Goal: Transaction & Acquisition: Purchase product/service

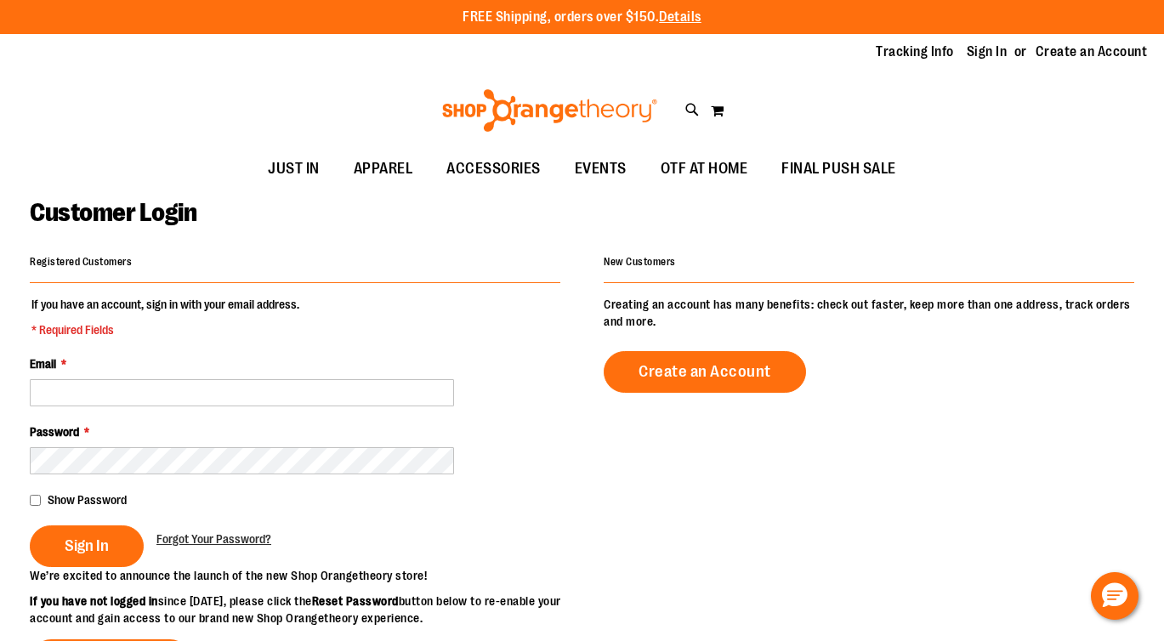
click at [216, 396] on input "Email *" at bounding box center [242, 392] width 424 height 27
type input "**********"
click at [190, 389] on input "**********" at bounding box center [242, 392] width 424 height 27
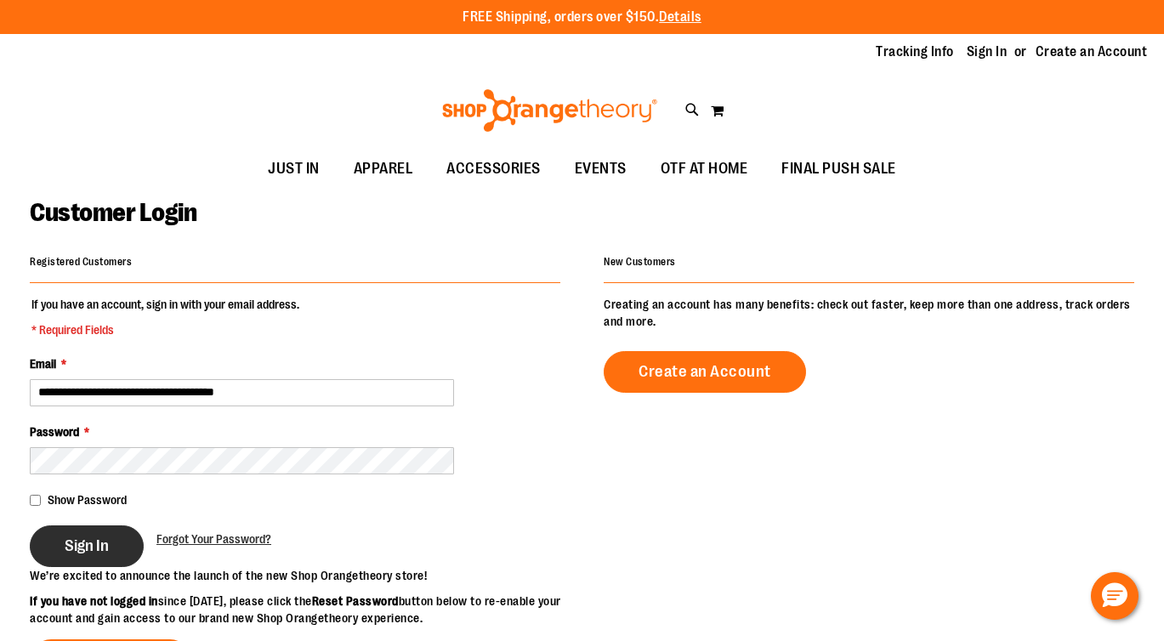
click at [77, 532] on button "Sign In" at bounding box center [87, 546] width 114 height 42
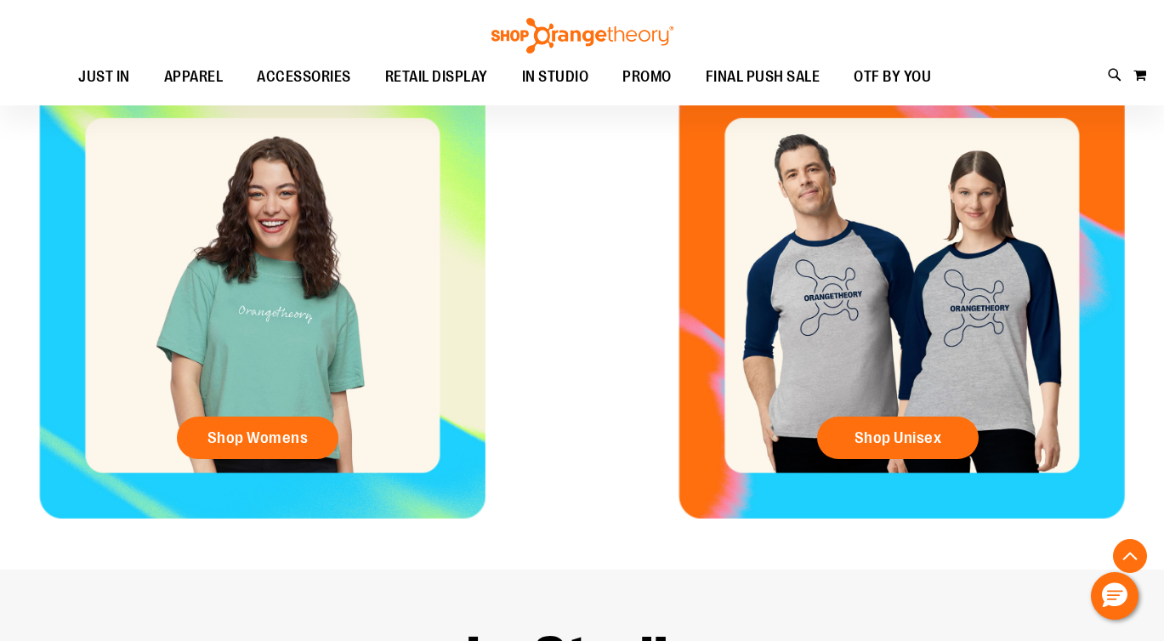
scroll to position [668, 0]
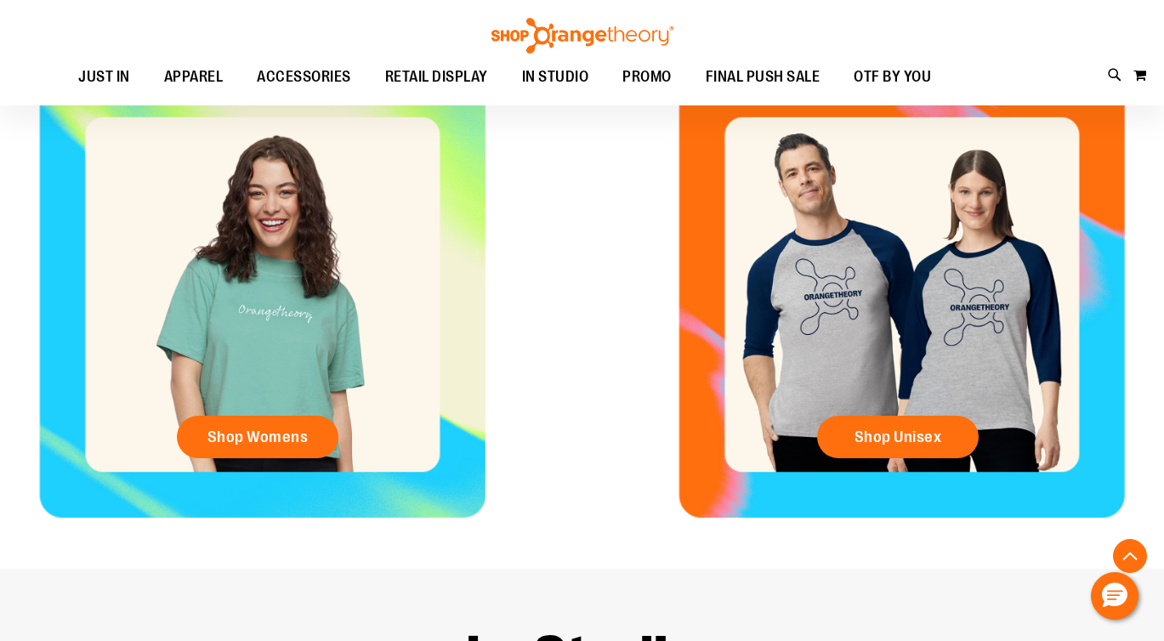
type input "**********"
click at [282, 401] on div "Shop Womens" at bounding box center [262, 294] width 524 height 446
click at [266, 447] on link "Shop Womens" at bounding box center [258, 437] width 162 height 43
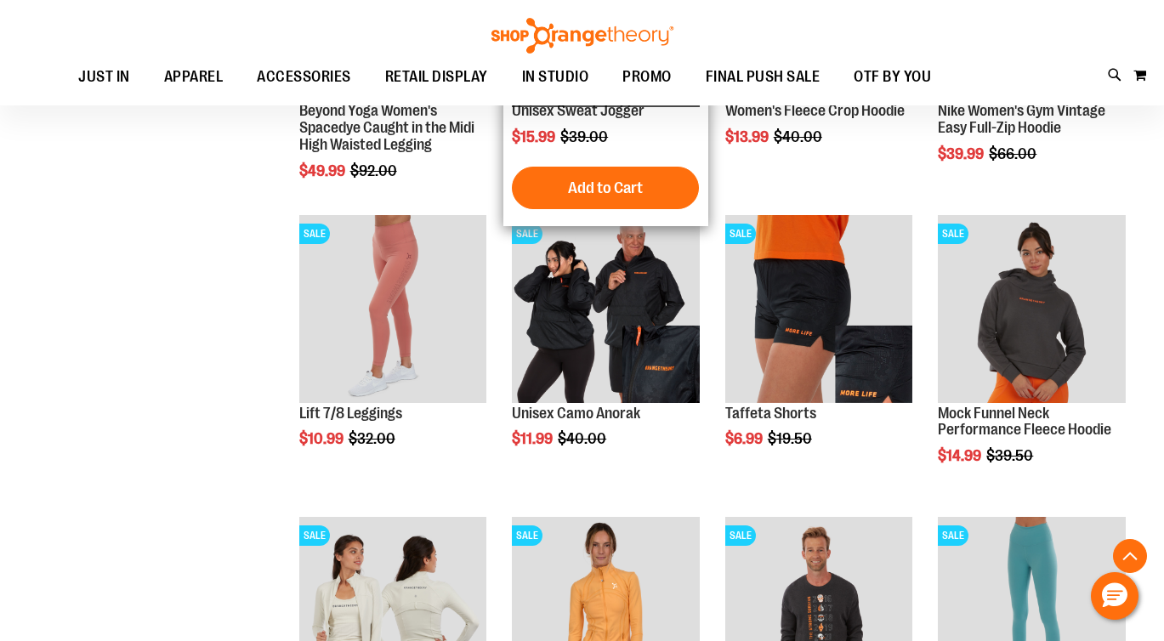
scroll to position [1334, 0]
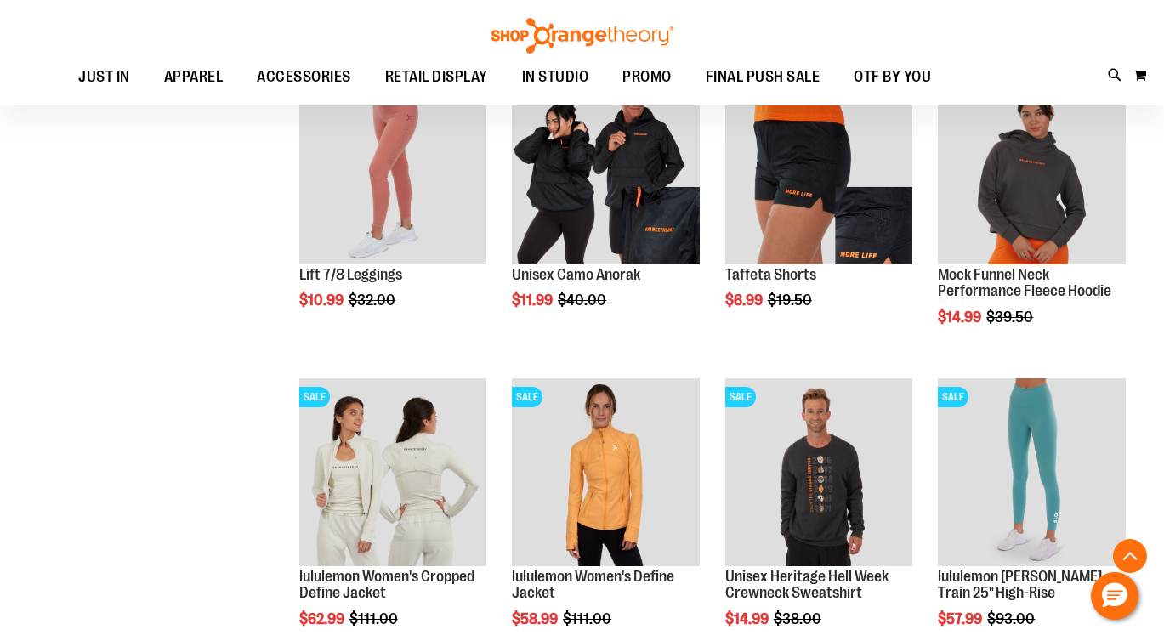
scroll to position [1593, 0]
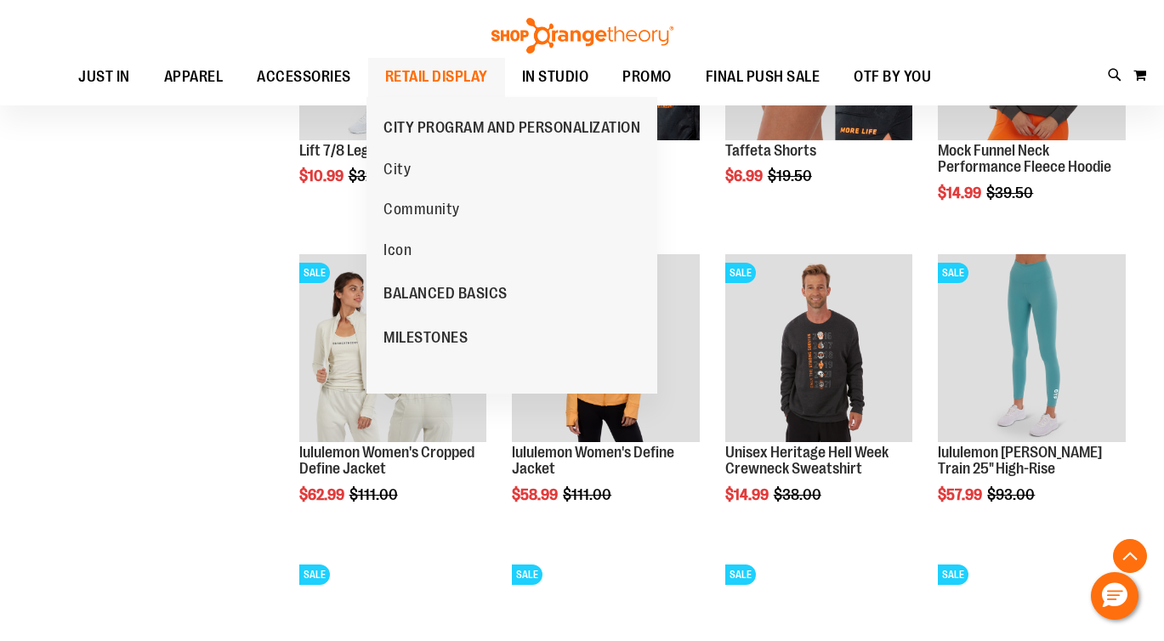
type input "**********"
click at [456, 84] on span "RETAIL DISPLAY" at bounding box center [436, 77] width 103 height 38
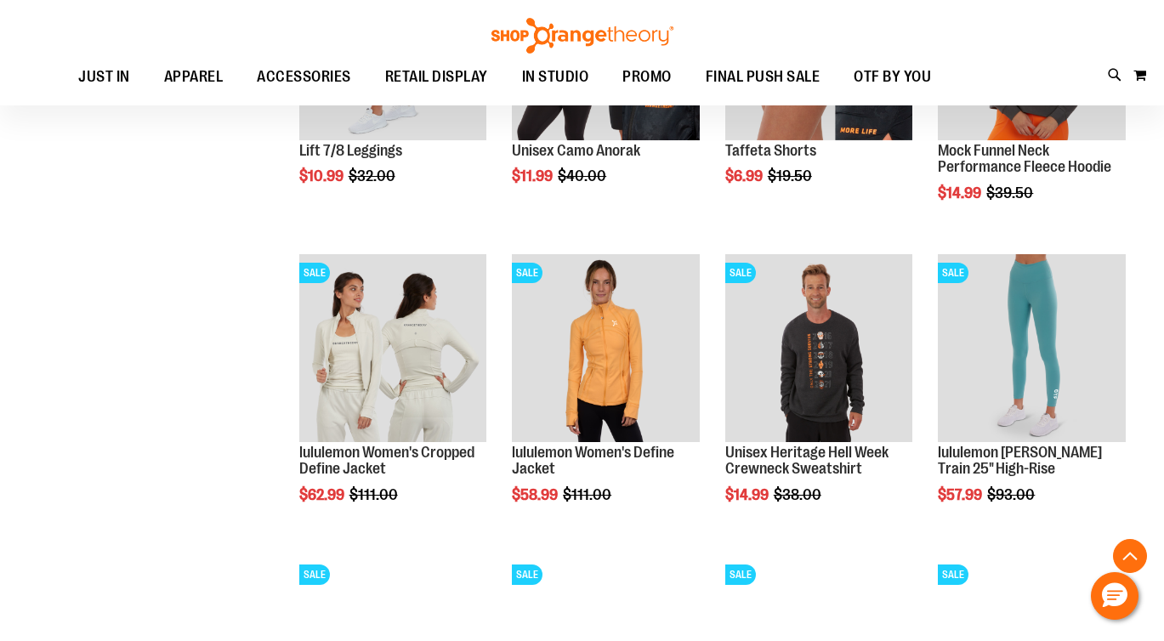
scroll to position [1758, 0]
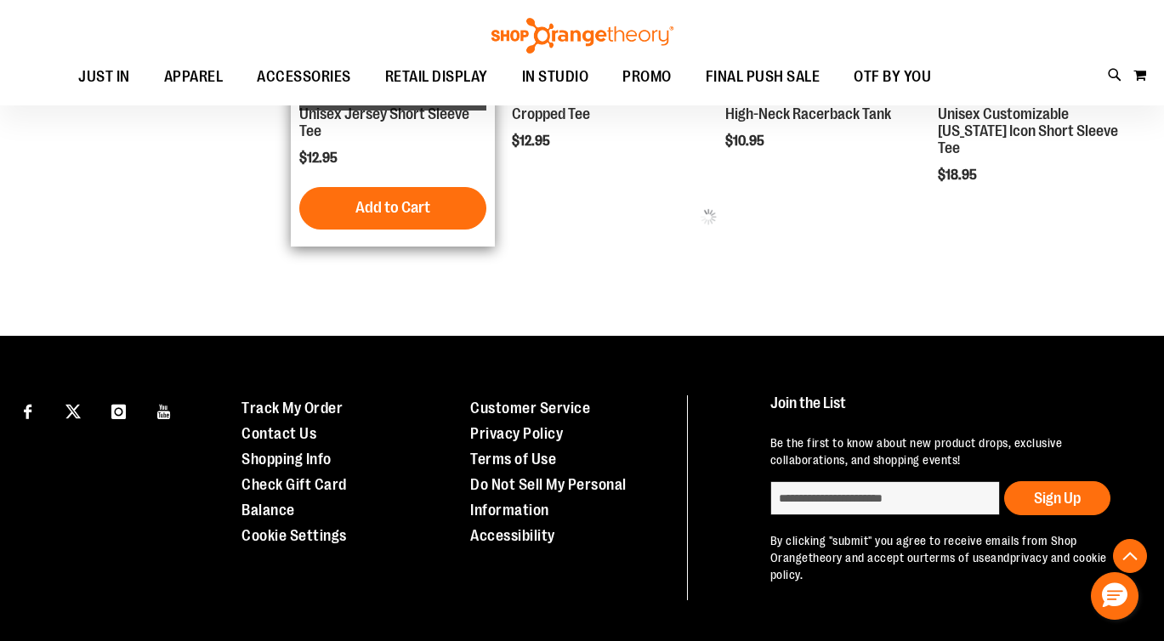
scroll to position [851, 0]
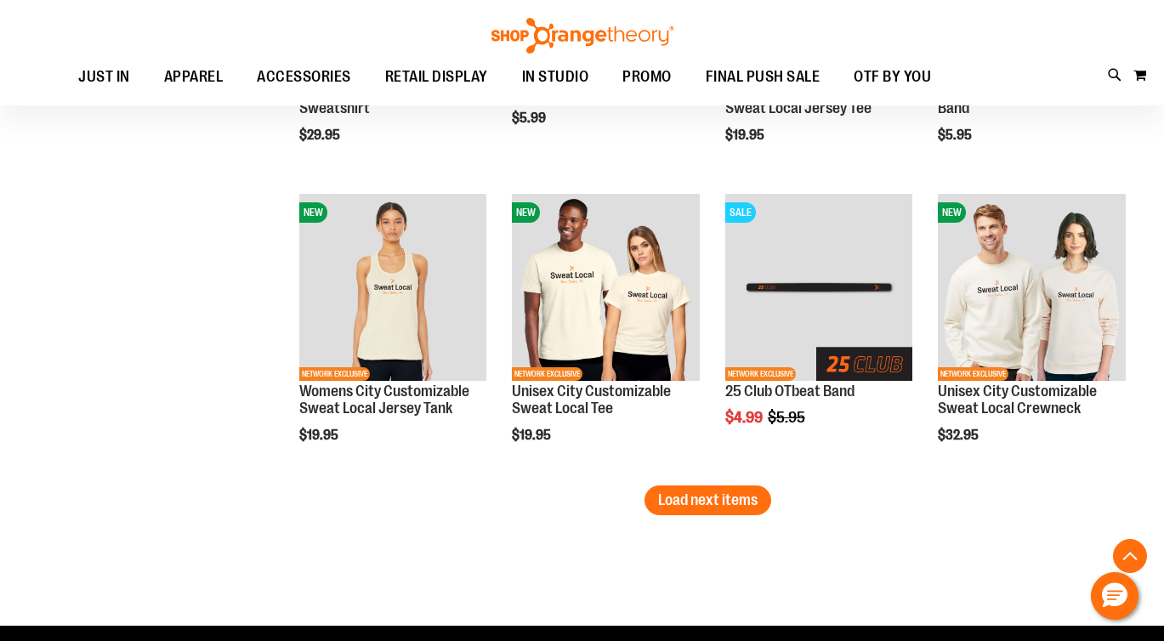
scroll to position [2362, 0]
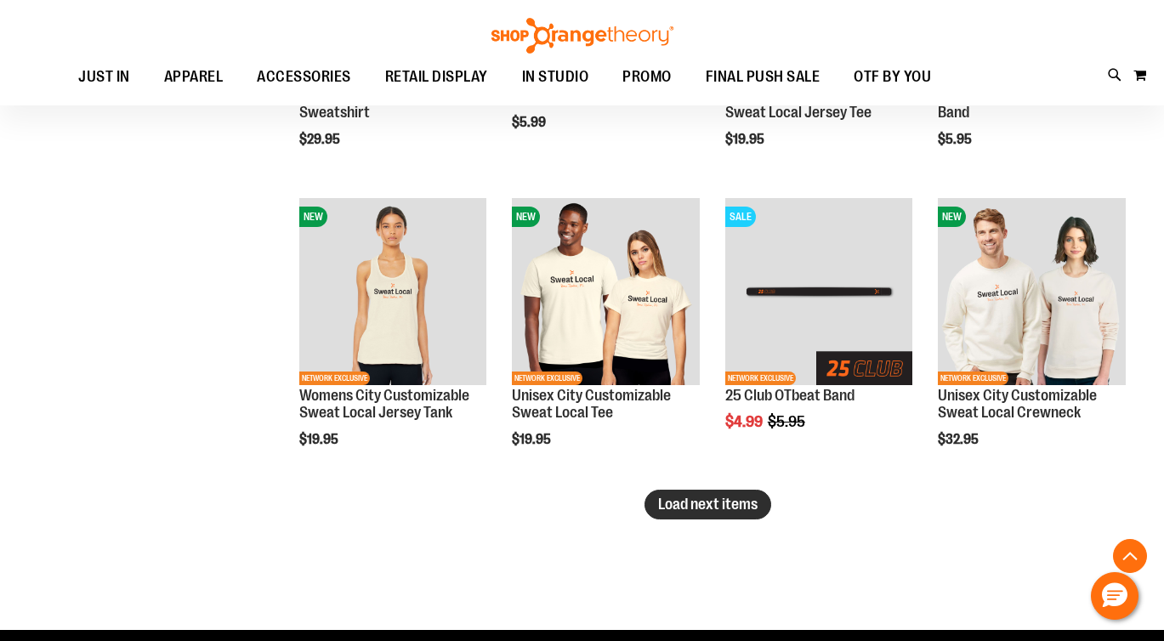
type input "**********"
click at [729, 505] on span "Load next items" at bounding box center [707, 504] width 99 height 17
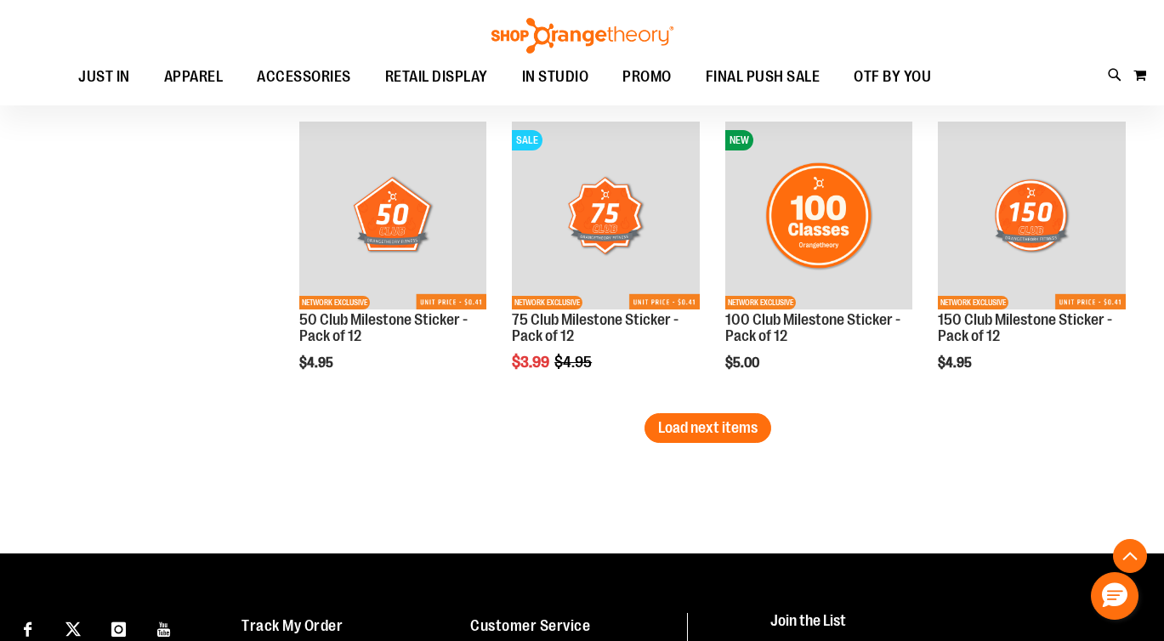
scroll to position [3316, 0]
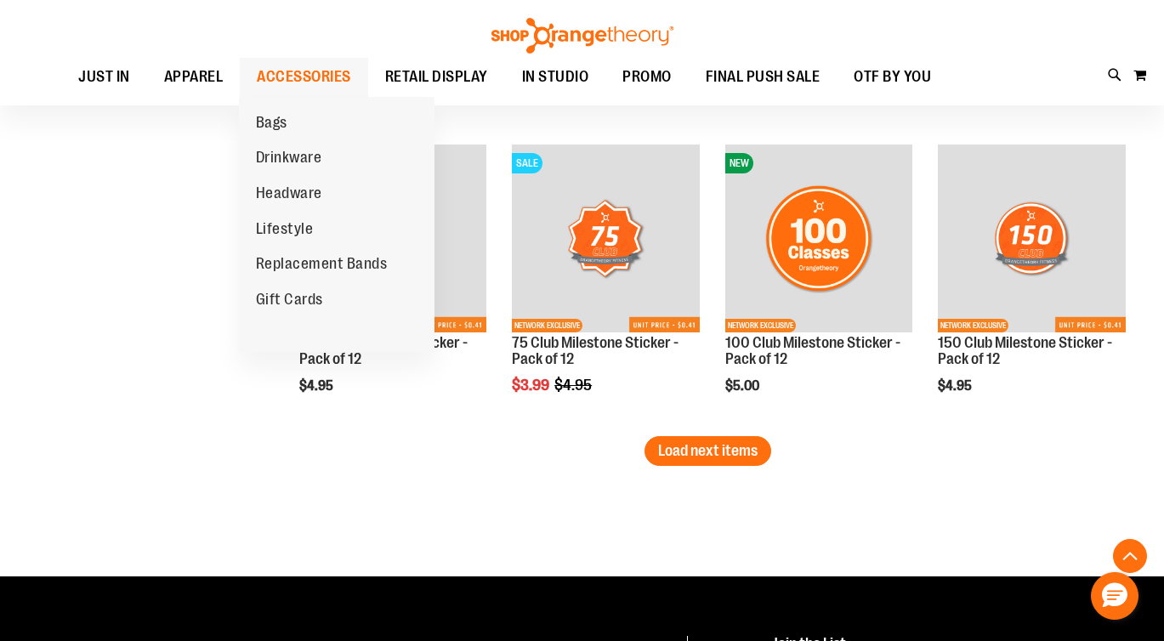
click at [338, 82] on span "ACCESSORIES" at bounding box center [304, 77] width 94 height 38
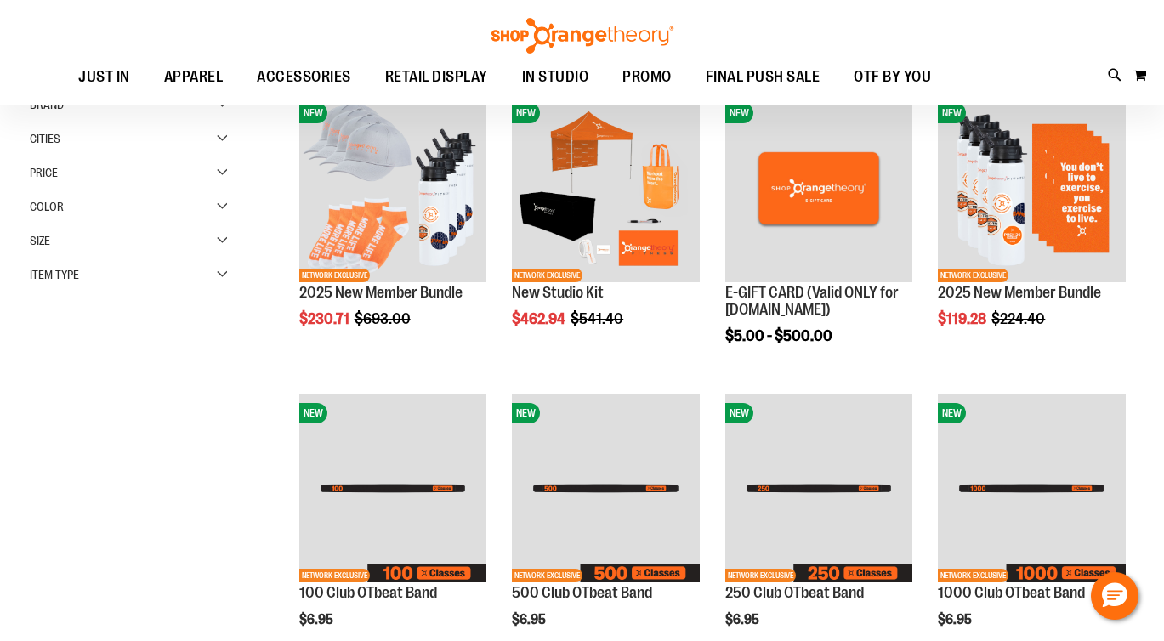
scroll to position [64, 0]
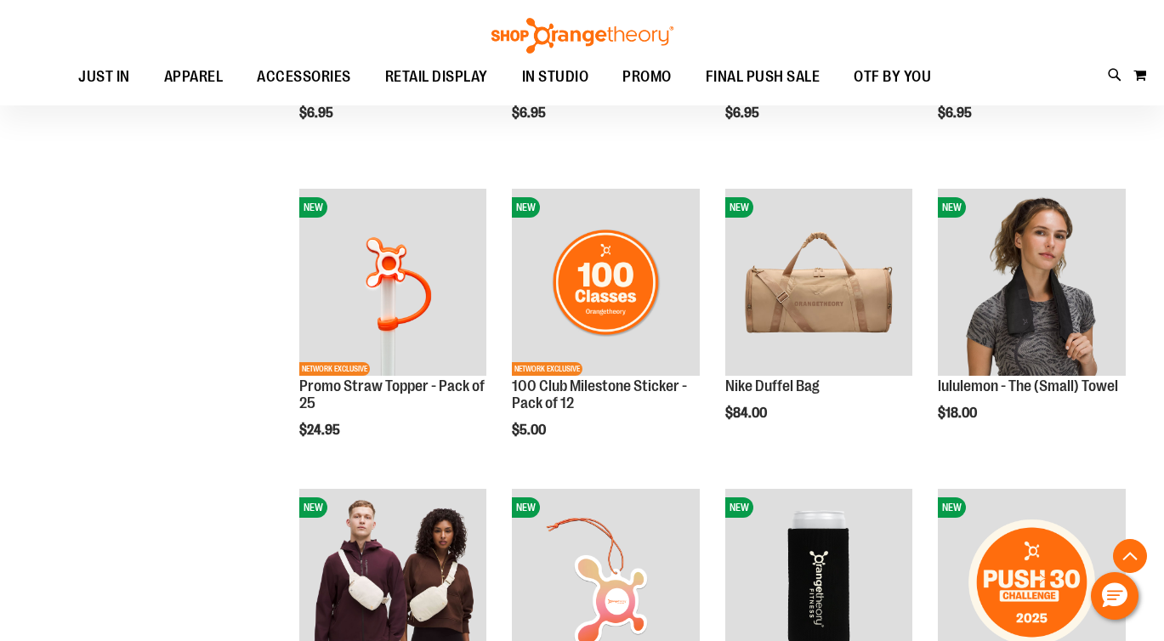
scroll to position [572, 0]
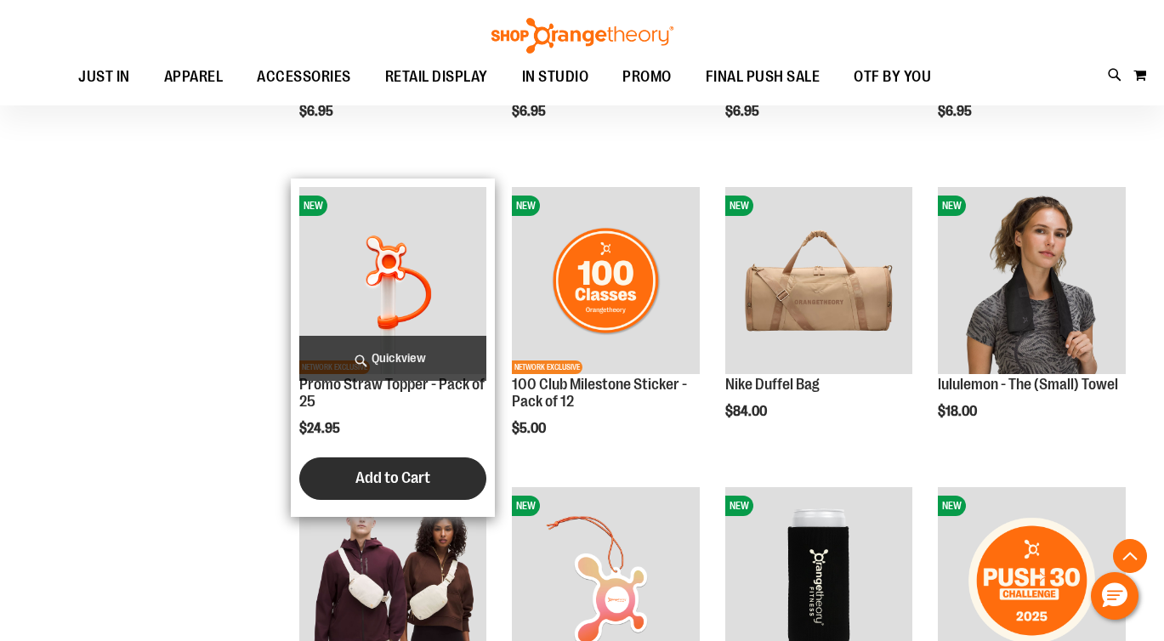
type input "**********"
click at [383, 479] on span "Add to Cart" at bounding box center [392, 477] width 75 height 19
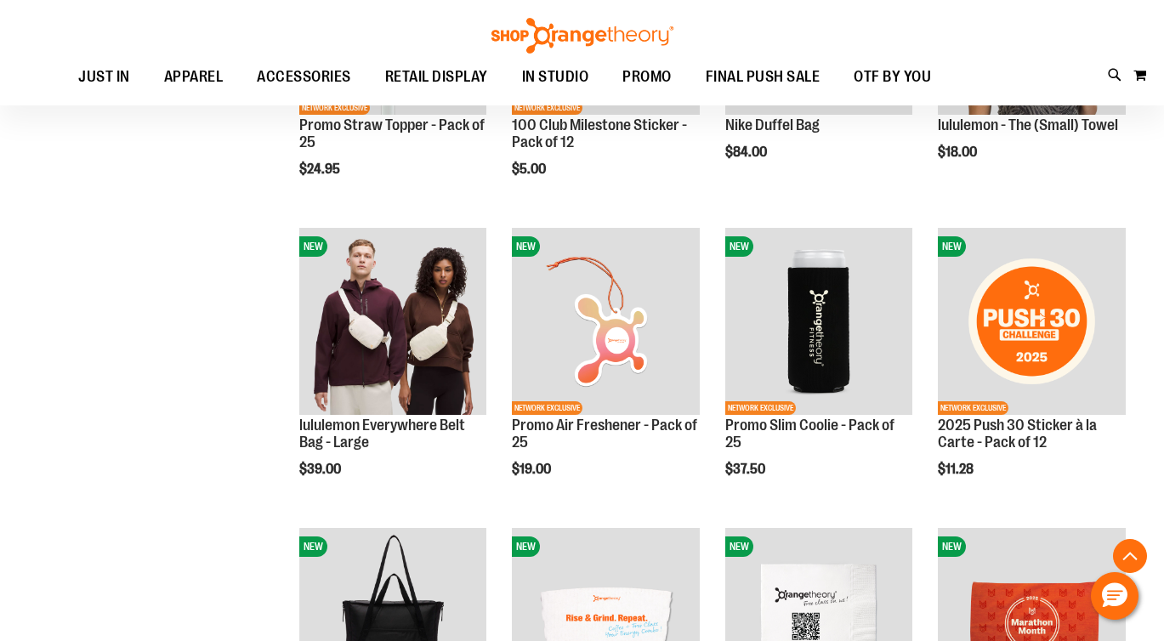
scroll to position [842, 0]
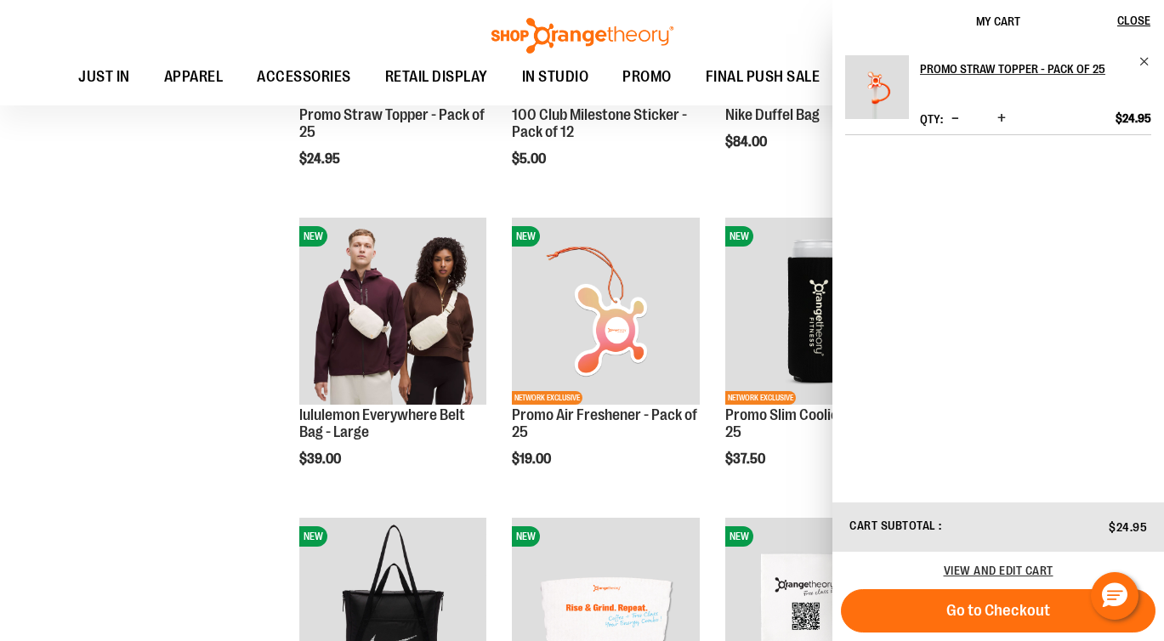
click at [145, 471] on div "**********" at bounding box center [582, 224] width 1104 height 1973
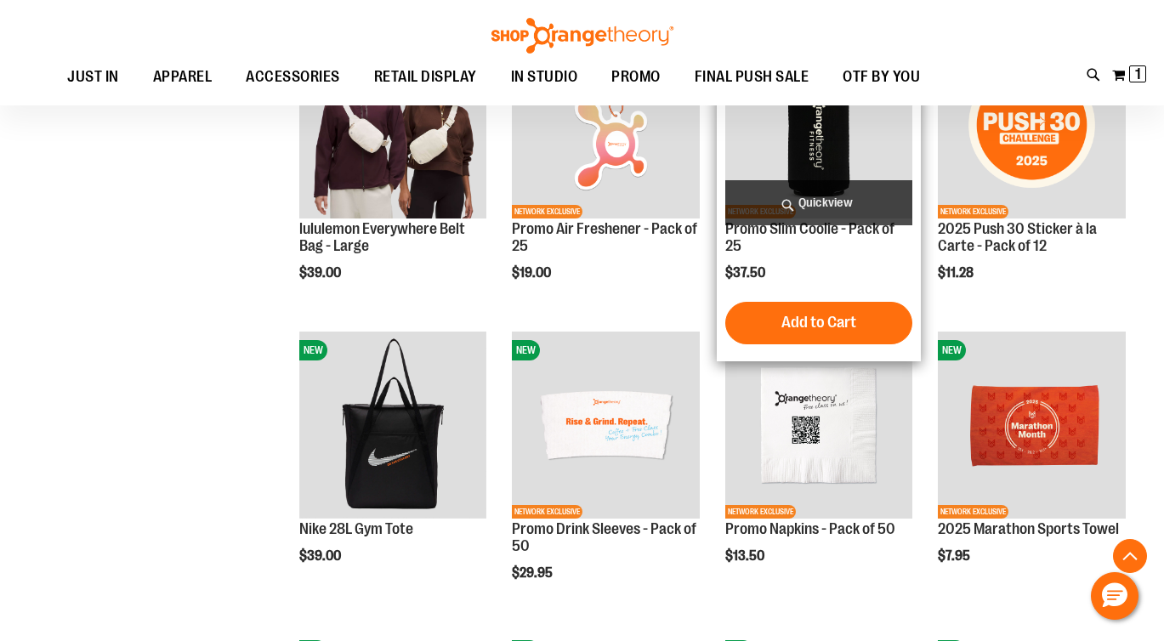
scroll to position [1038, 0]
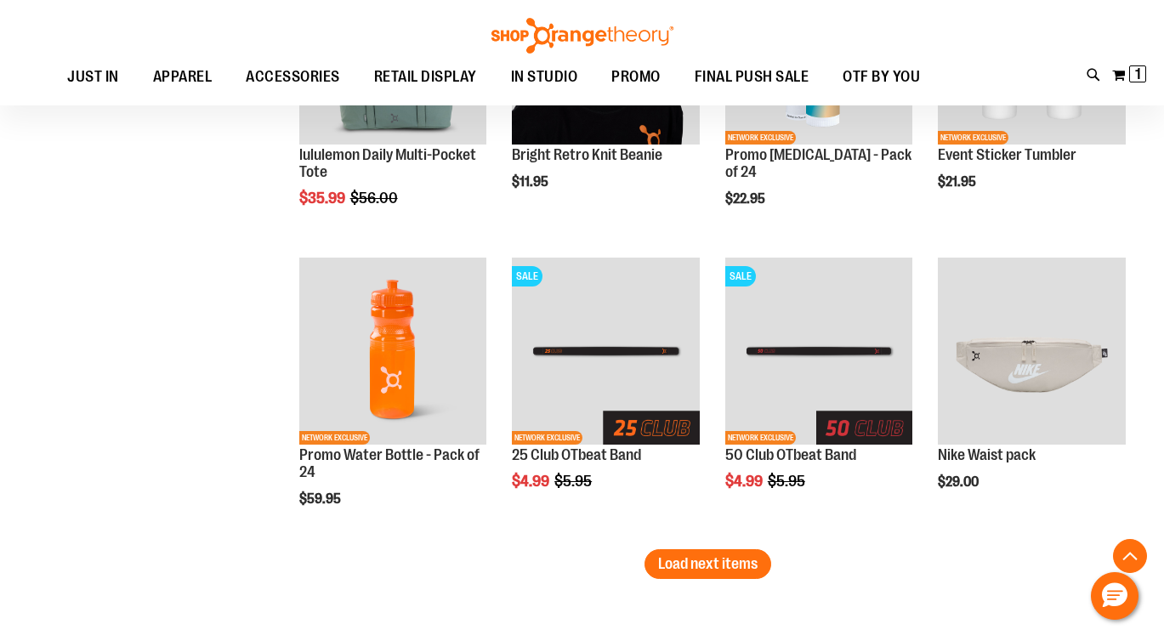
scroll to position [2314, 0]
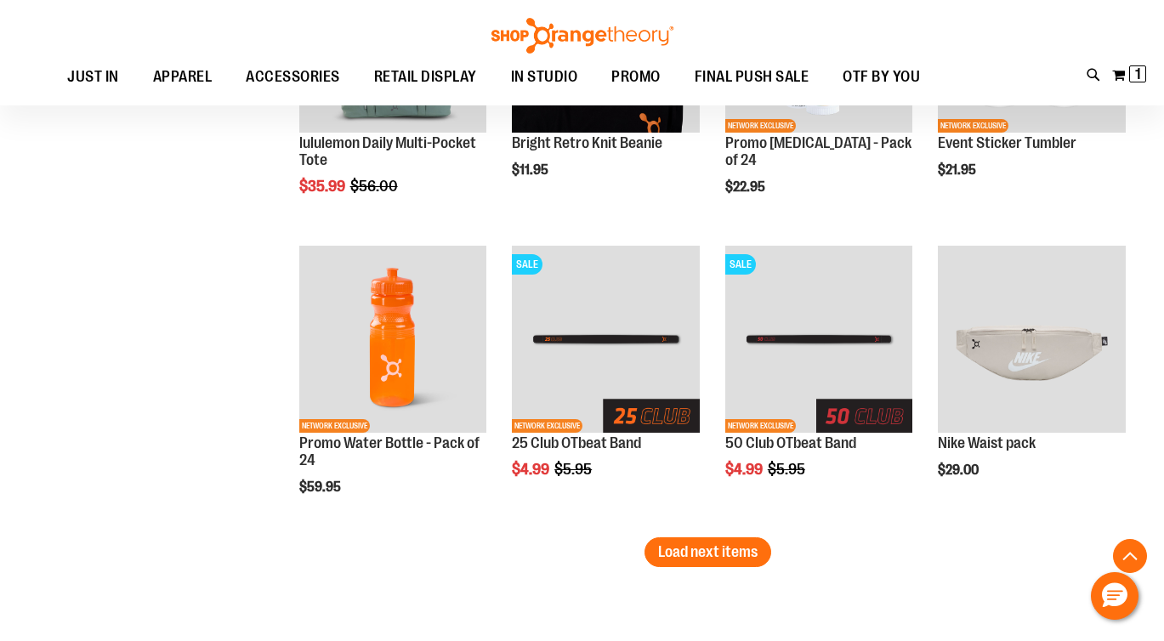
click at [721, 554] on span "Load next items" at bounding box center [707, 551] width 99 height 17
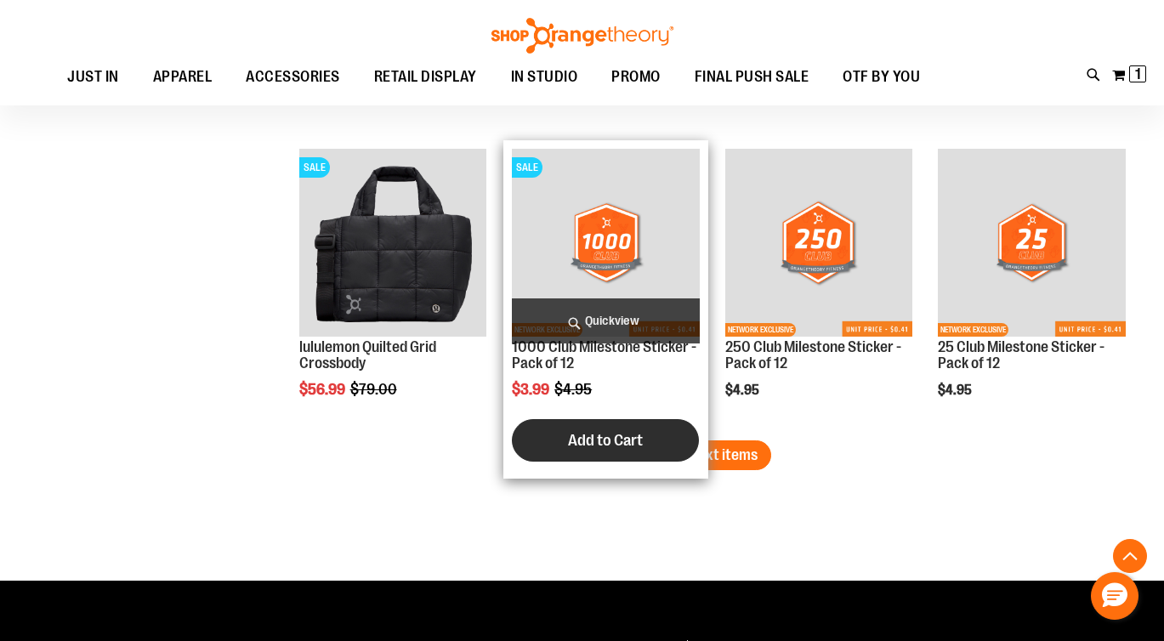
scroll to position [3345, 0]
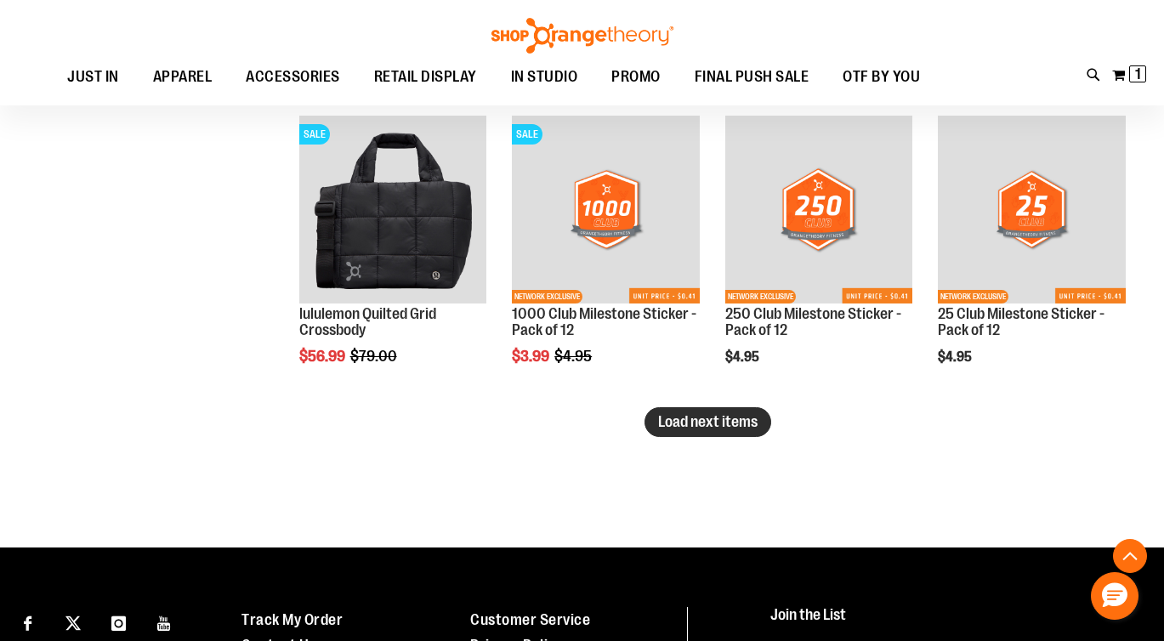
click at [667, 430] on button "Load next items" at bounding box center [707, 422] width 127 height 30
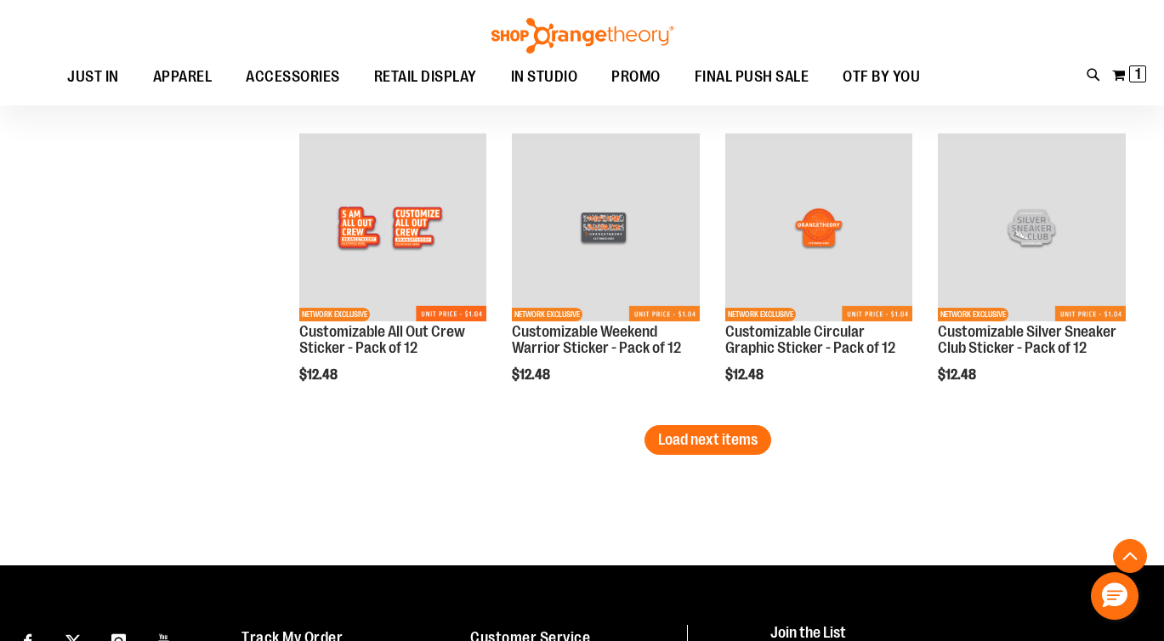
scroll to position [4284, 0]
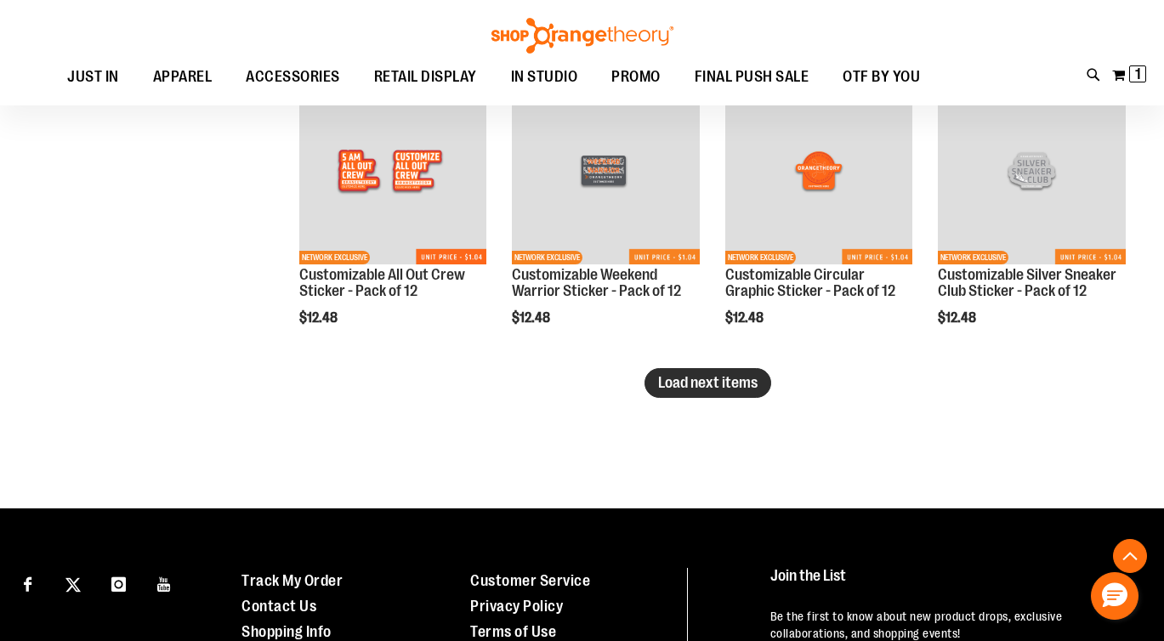
click at [671, 389] on span "Load next items" at bounding box center [707, 382] width 99 height 17
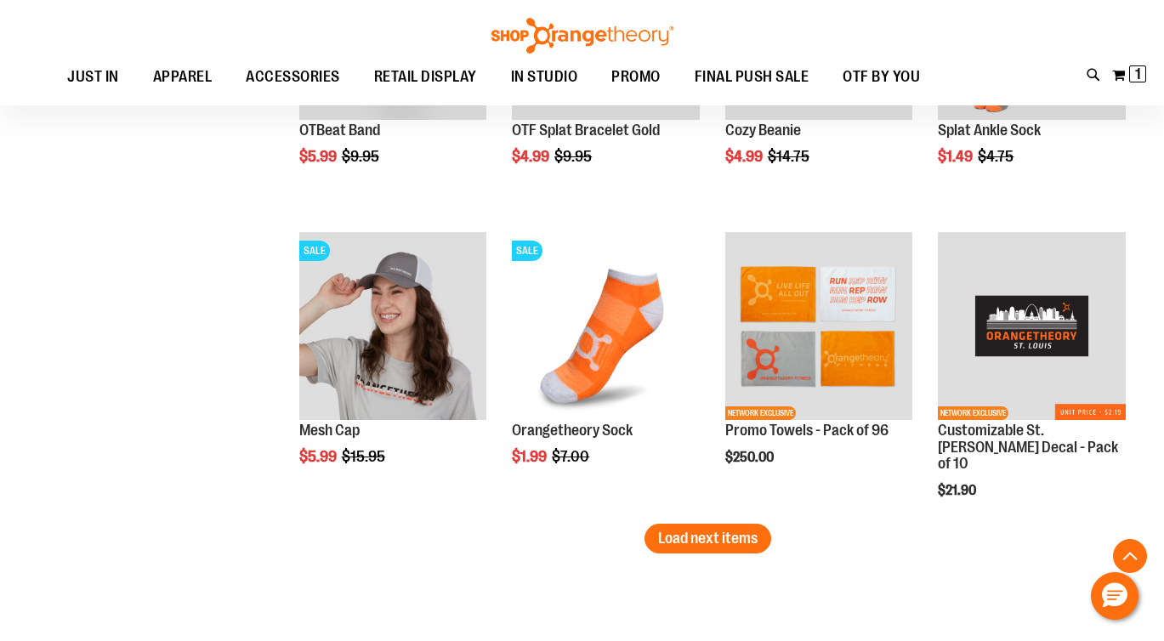
scroll to position [5030, 0]
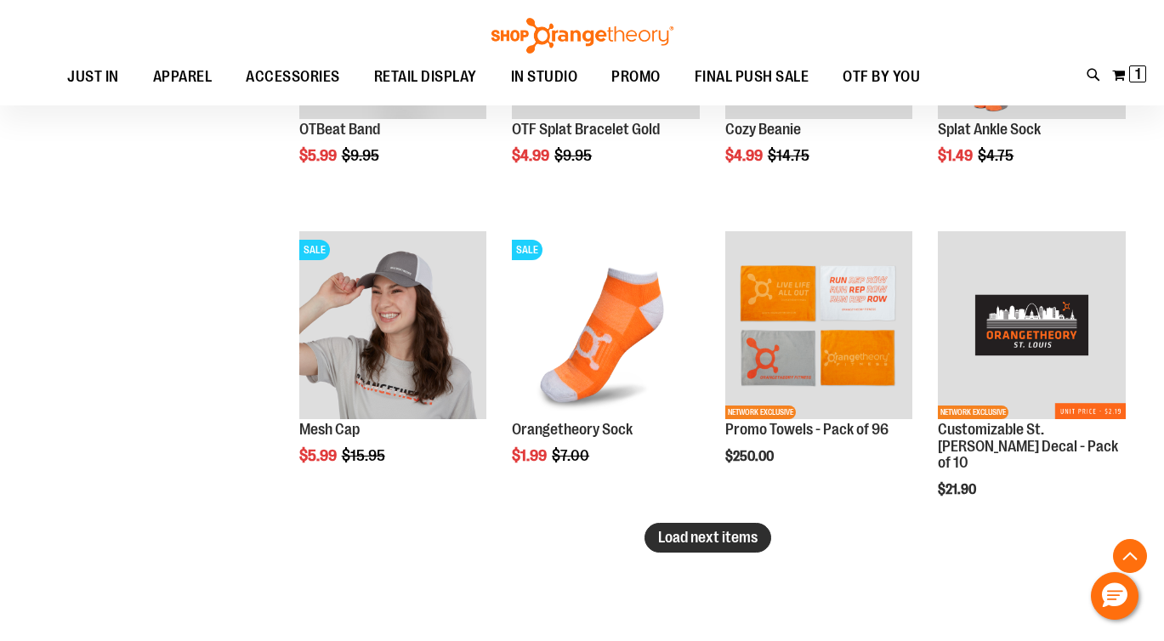
click at [708, 541] on span "Load next items" at bounding box center [707, 537] width 99 height 17
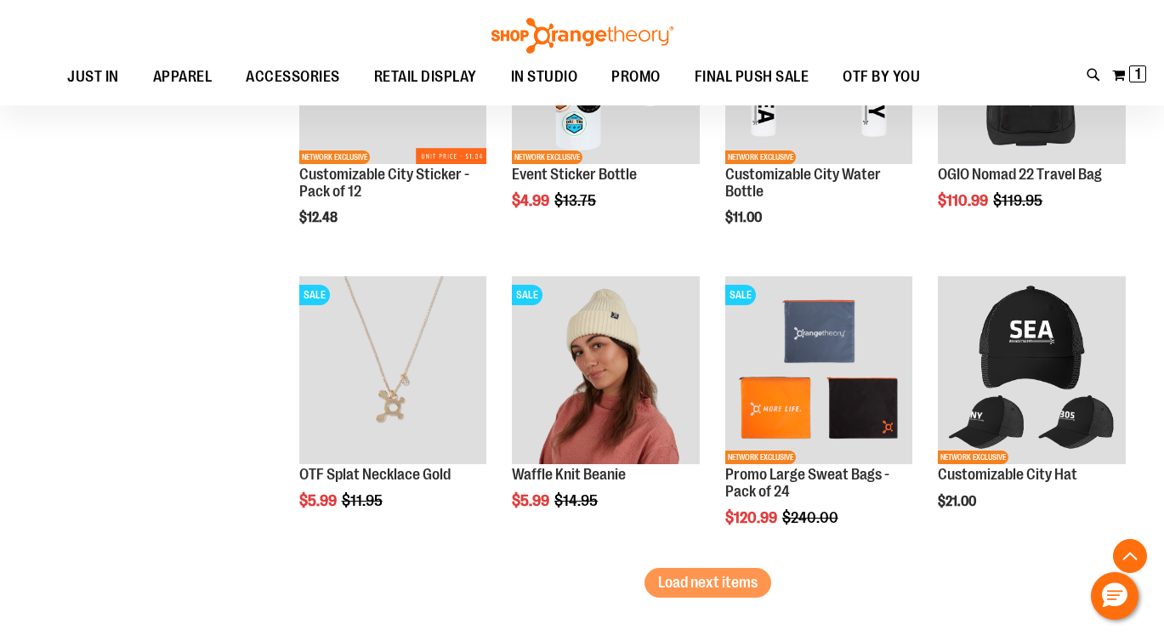
scroll to position [5884, 0]
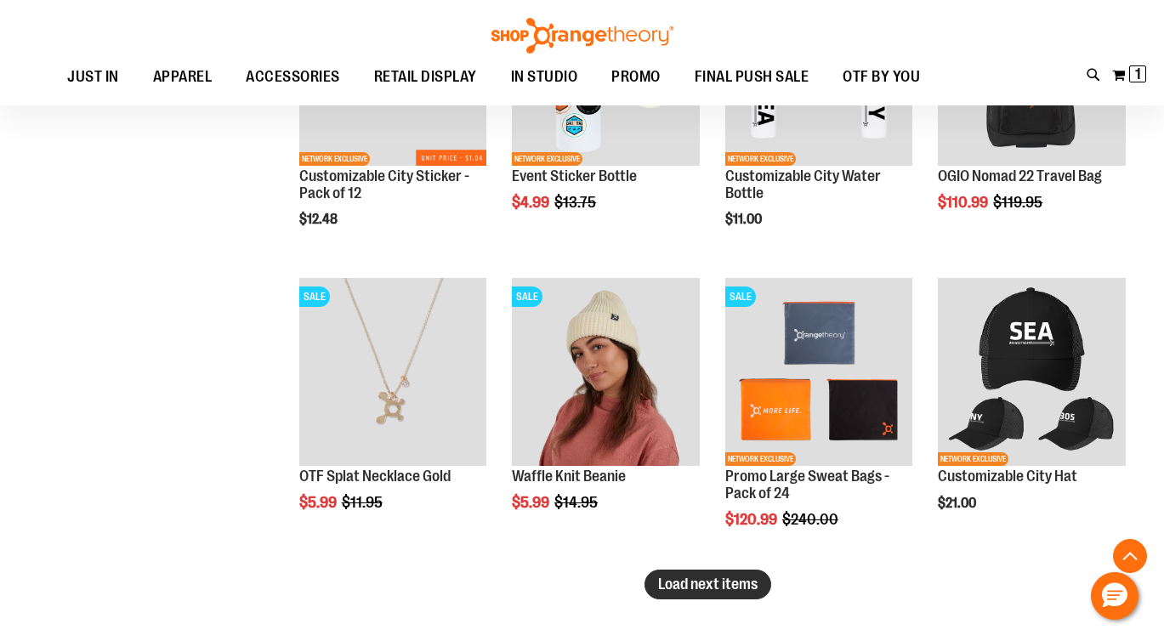
click at [728, 590] on span "Load next items" at bounding box center [707, 584] width 99 height 17
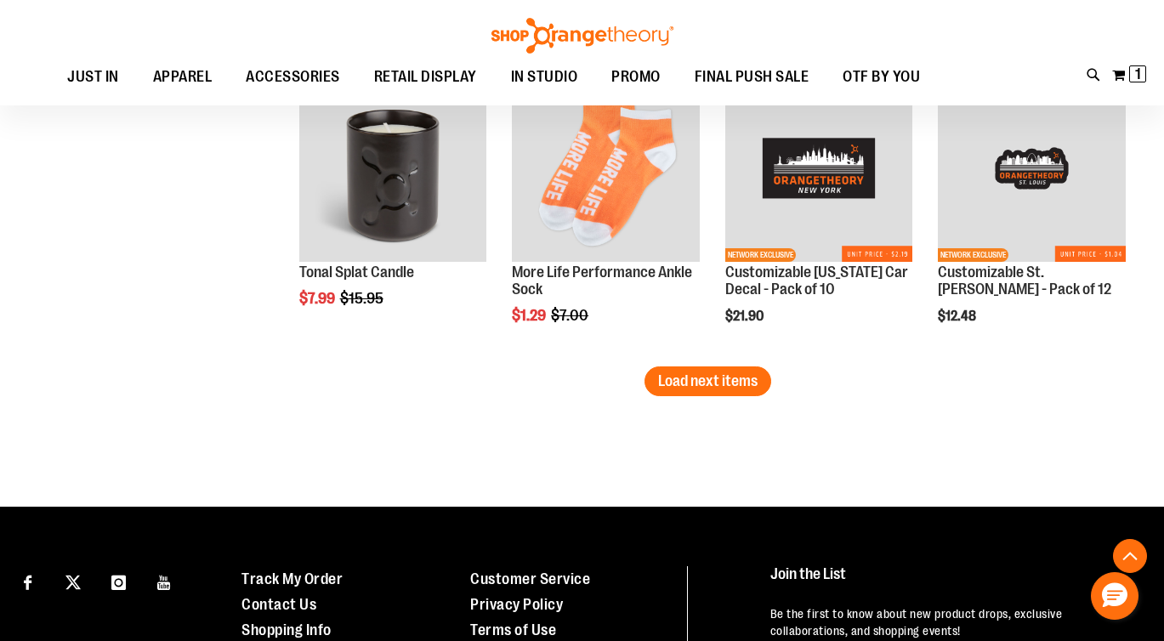
scroll to position [6935, 0]
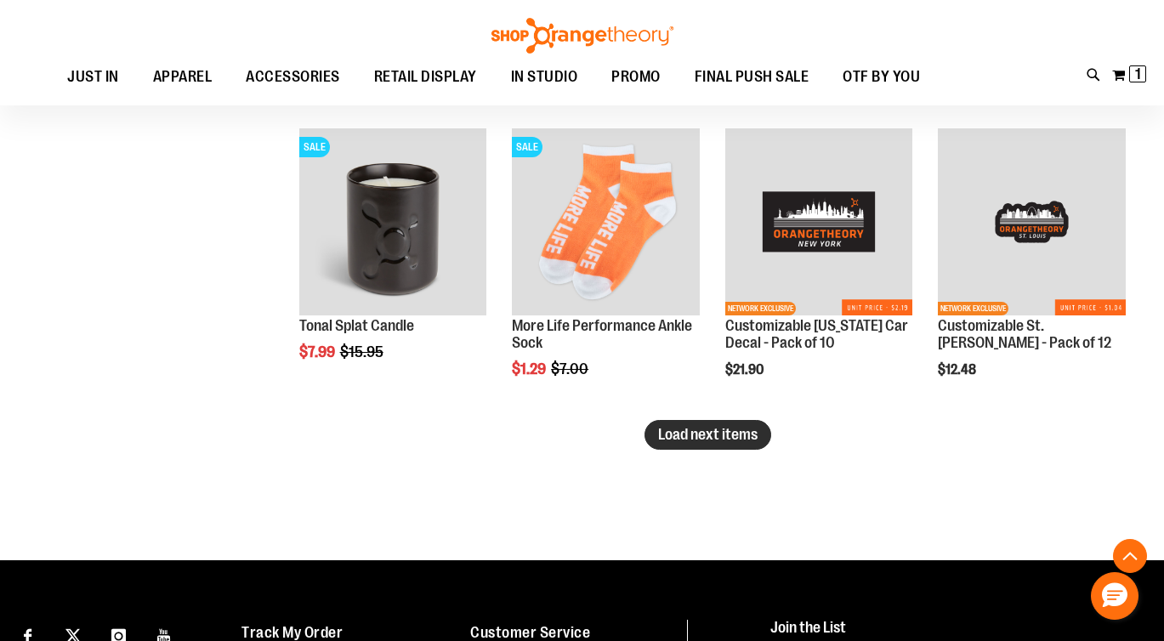
click at [733, 429] on span "Load next items" at bounding box center [707, 434] width 99 height 17
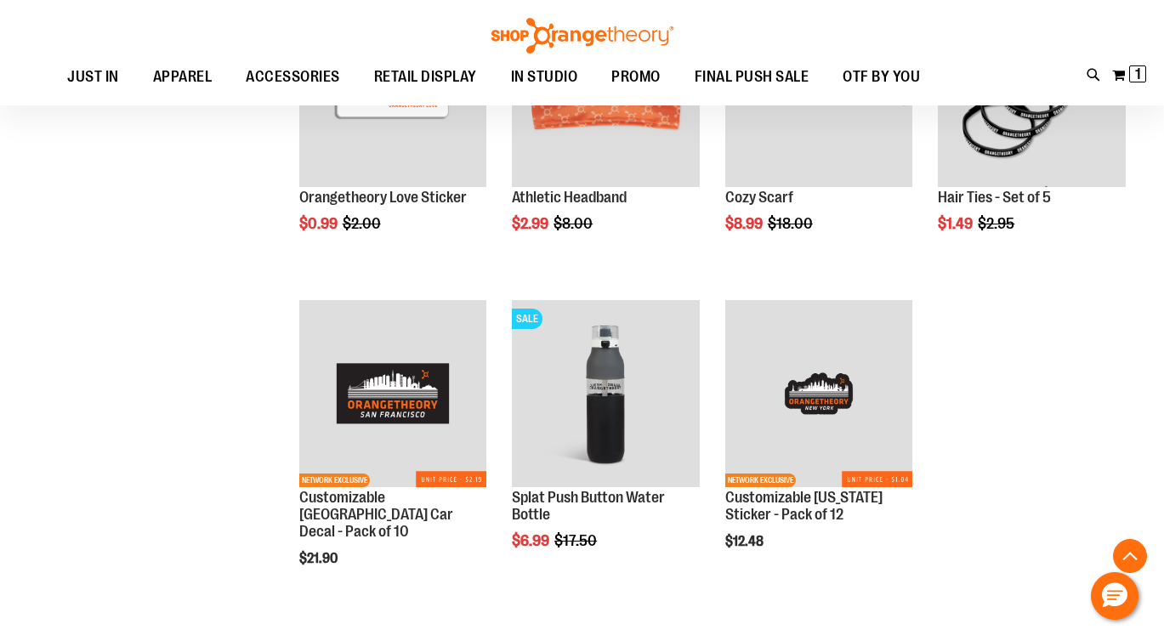
scroll to position [7363, 0]
